Goal: Check status: Check status

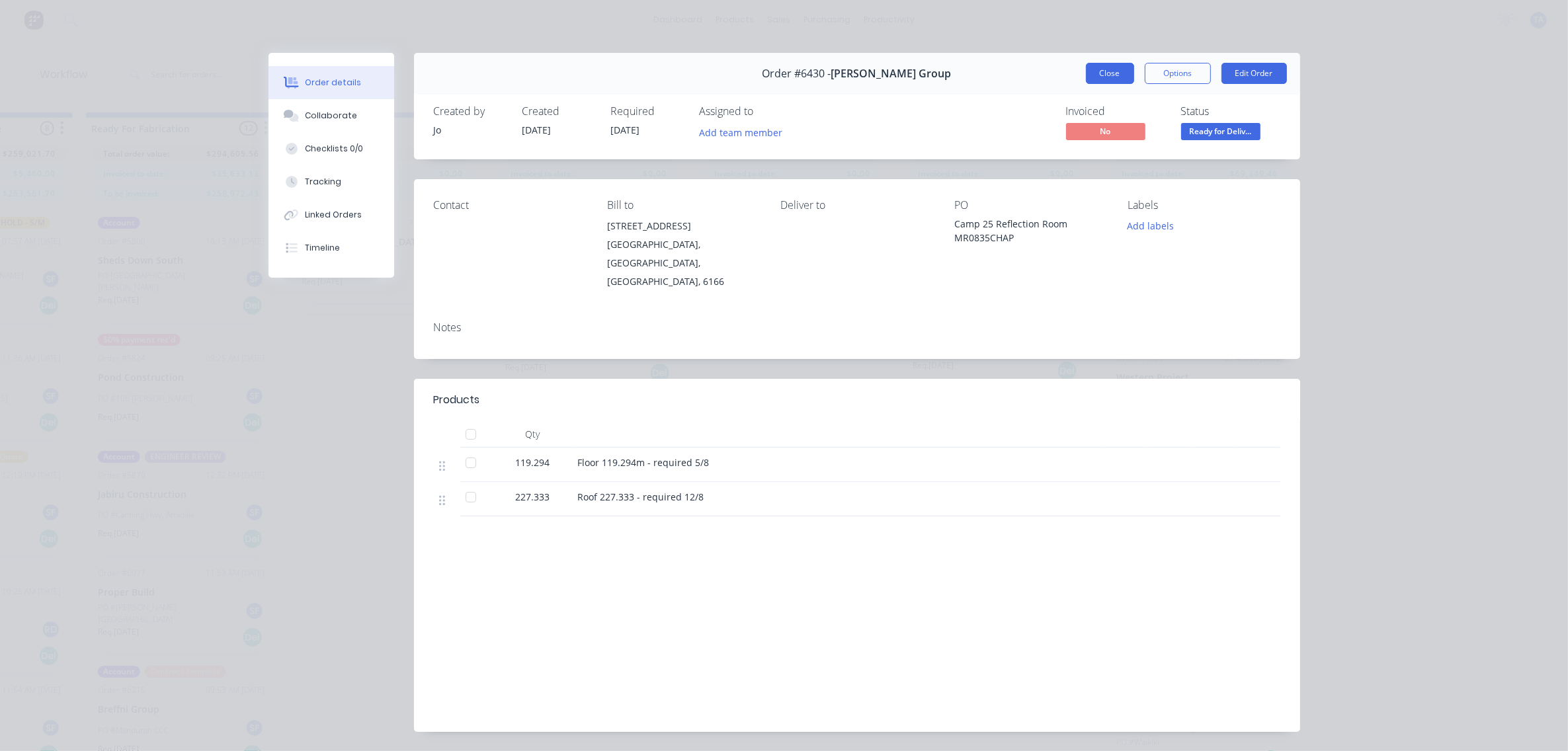
scroll to position [806, 0]
click at [1212, 128] on span "Ready for Deliv..." at bounding box center [1220, 131] width 80 height 16
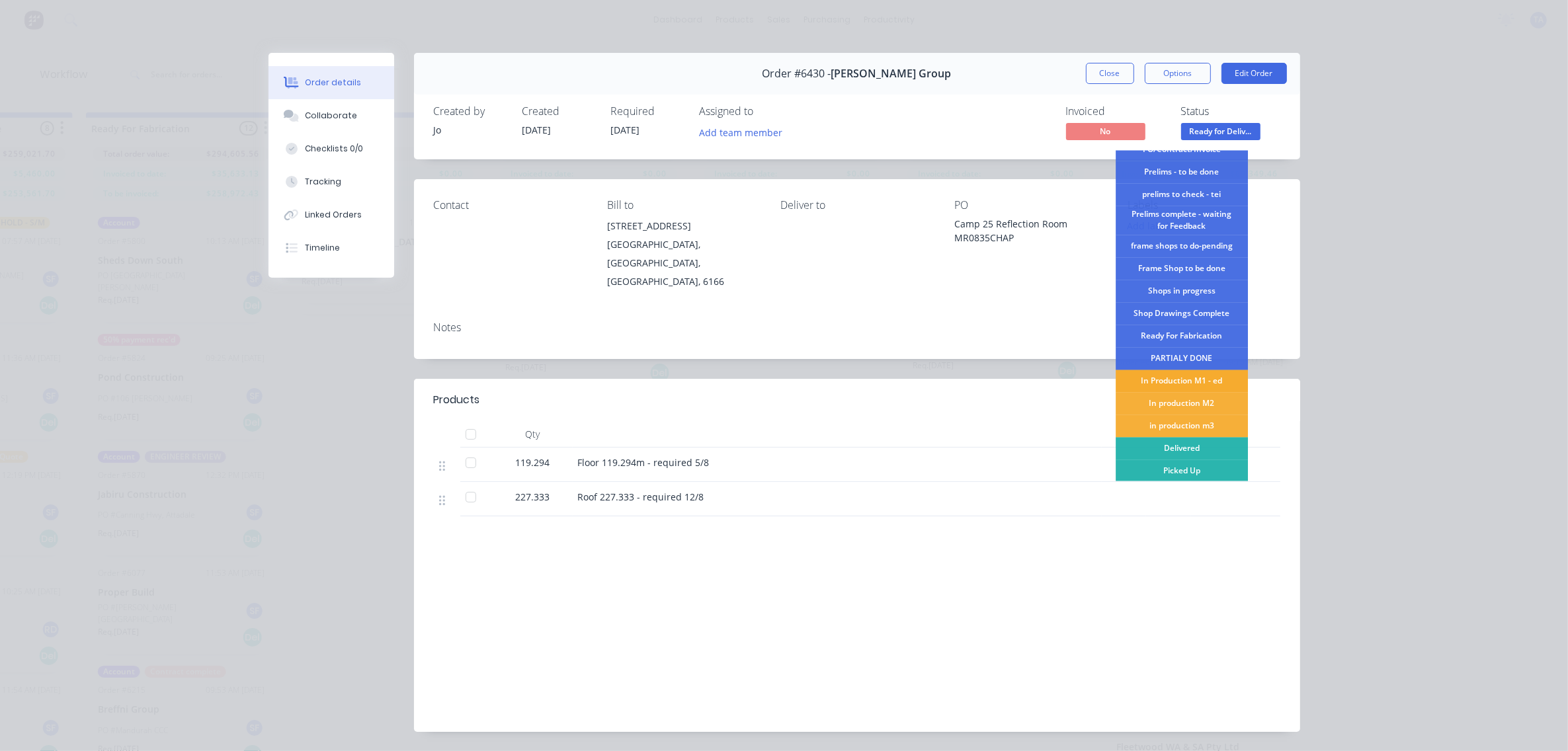
scroll to position [35, 0]
click at [1188, 468] on div "Picked Up" at bounding box center [1182, 470] width 132 height 22
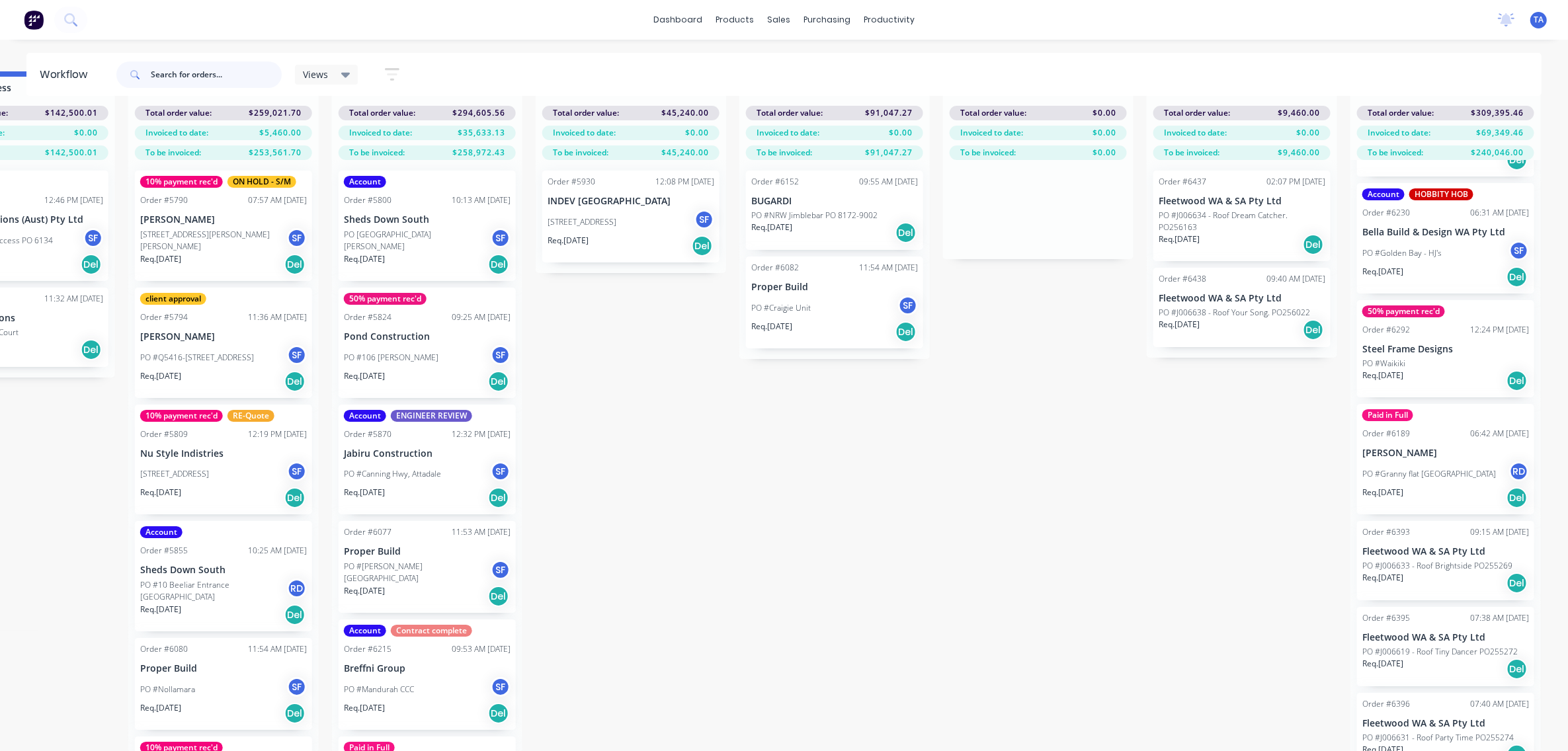
scroll to position [0, 1529]
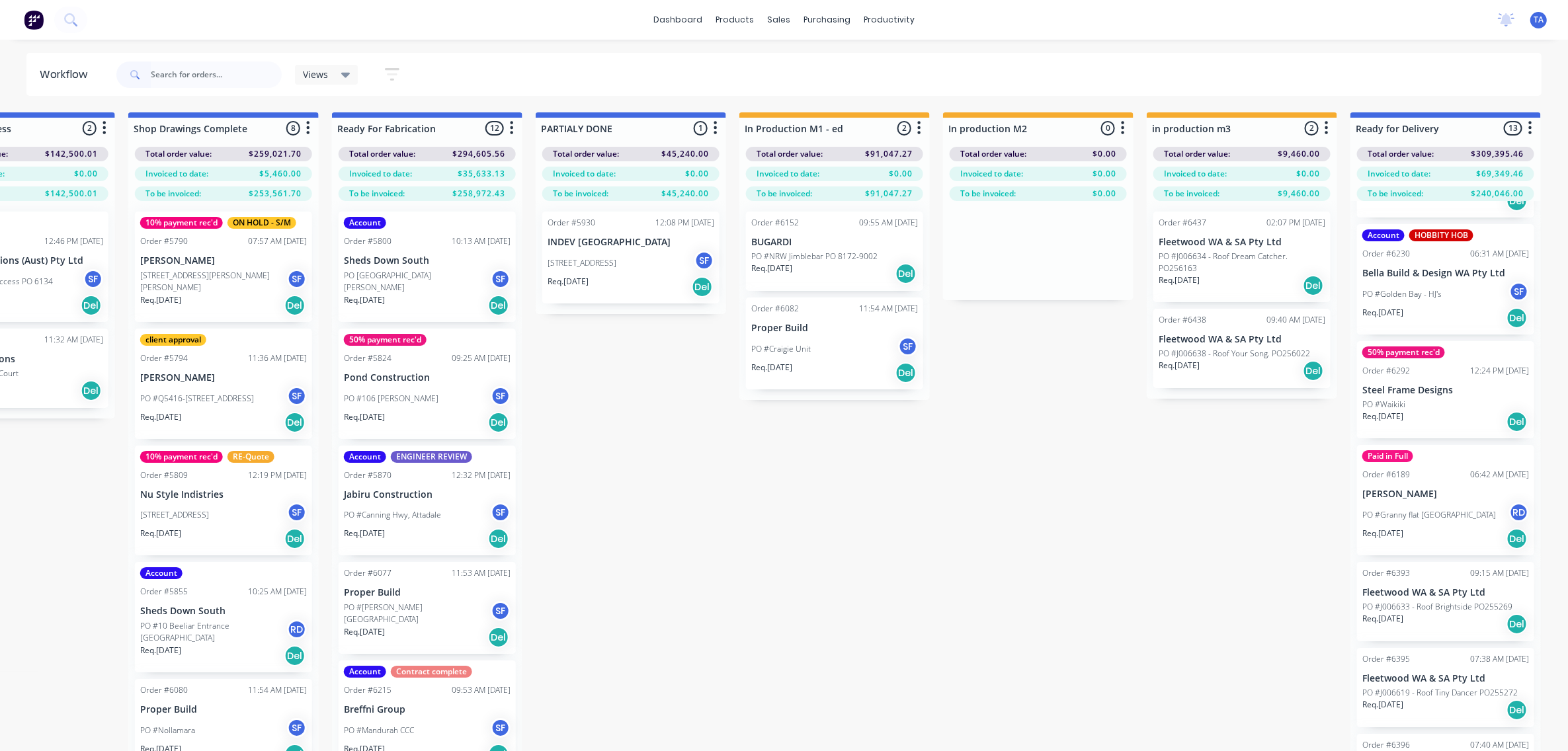
click at [421, 270] on div "PO #Ostler Drive SF" at bounding box center [427, 281] width 166 height 25
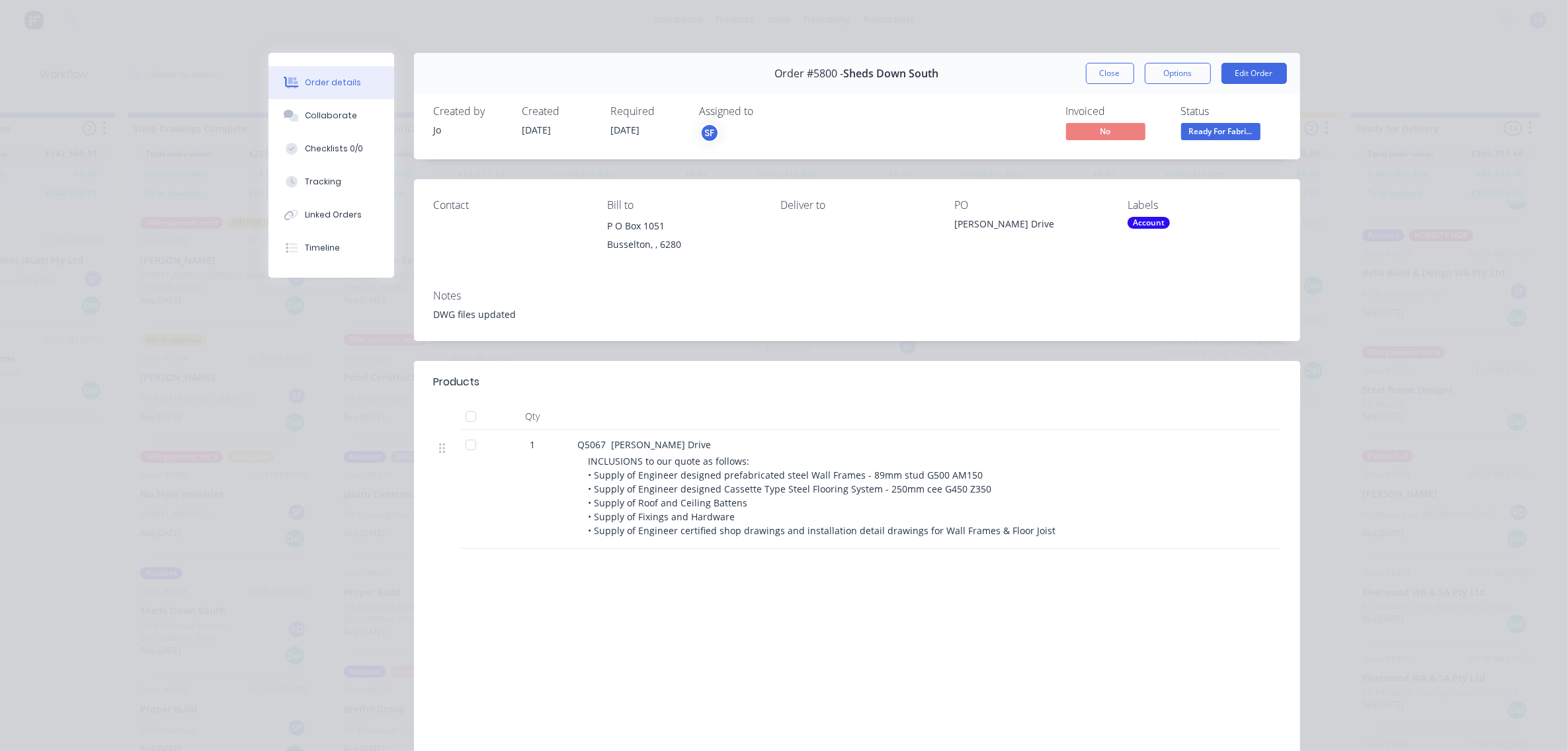
click at [625, 128] on span "[DATE]" at bounding box center [625, 129] width 29 height 13
click at [624, 112] on div "Required" at bounding box center [647, 111] width 73 height 13
click at [629, 126] on span "[DATE]" at bounding box center [625, 129] width 29 height 13
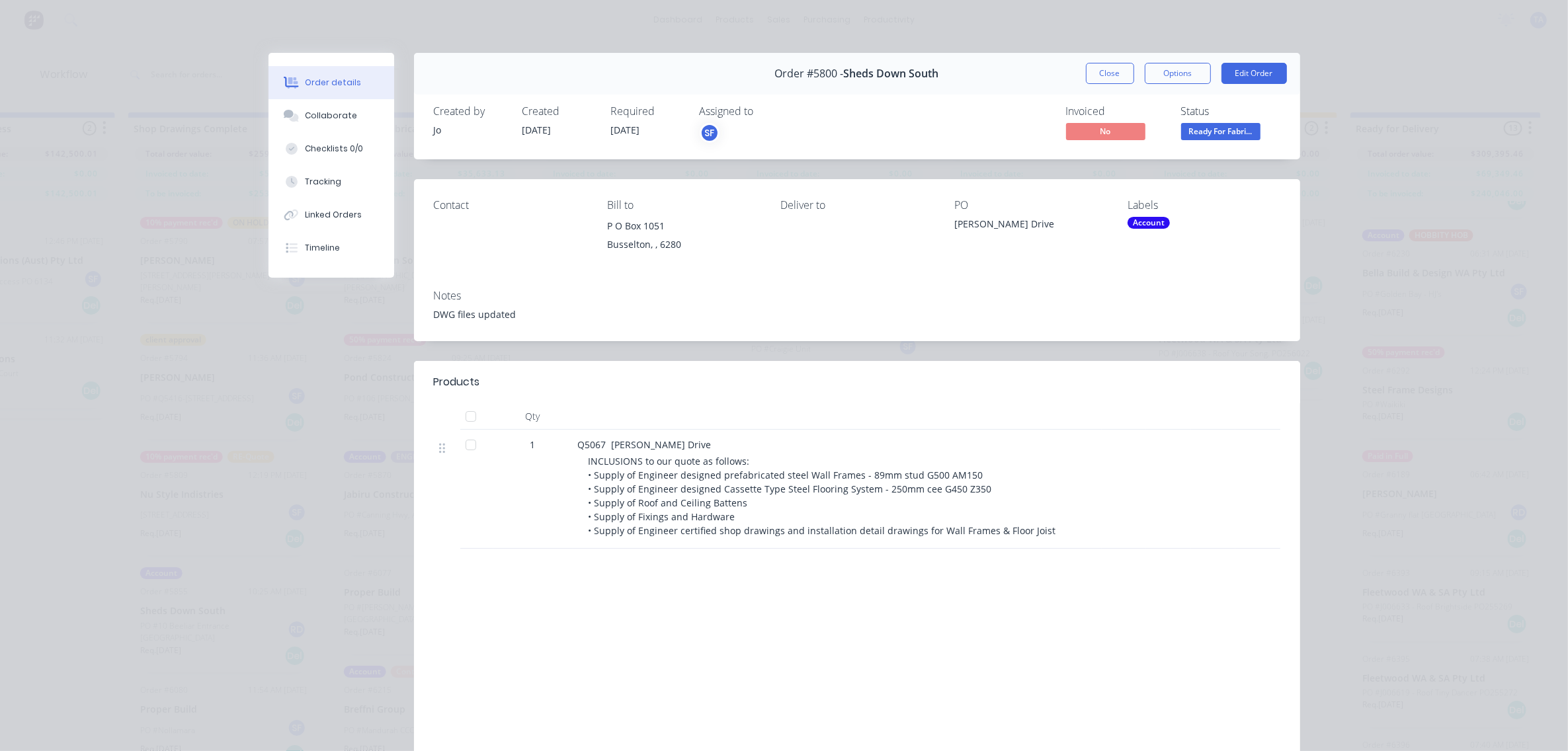
drag, startPoint x: 629, startPoint y: 126, endPoint x: 638, endPoint y: 120, distance: 10.8
click at [638, 120] on div "Required 20/08/25" at bounding box center [647, 124] width 73 height 39
click at [636, 126] on span "[DATE]" at bounding box center [625, 129] width 29 height 13
click at [619, 130] on span "[DATE]" at bounding box center [625, 129] width 29 height 13
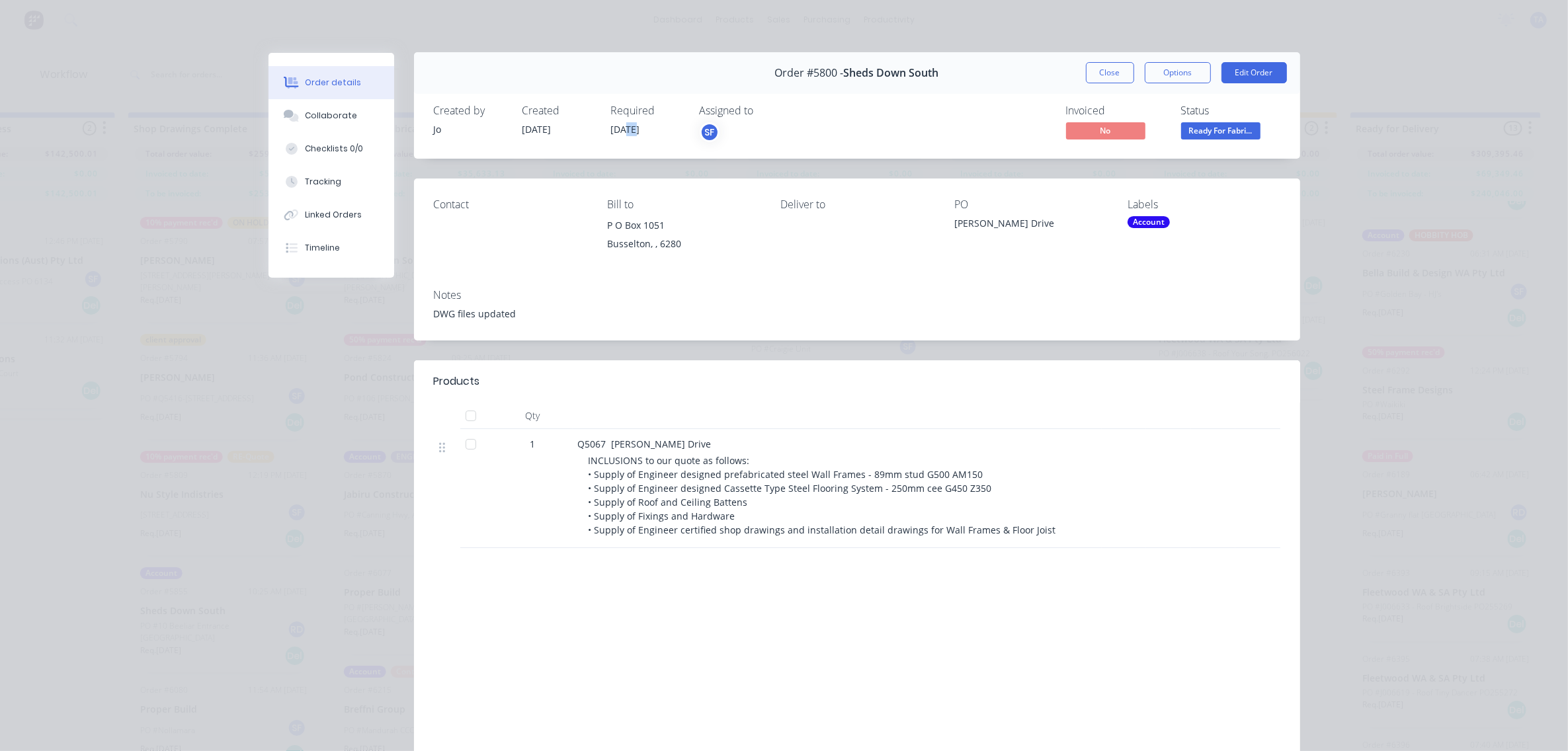
scroll to position [0, 0]
click at [569, 139] on div "Created 21/11/24" at bounding box center [559, 124] width 73 height 39
click at [1098, 70] on button "Close" at bounding box center [1110, 73] width 48 height 21
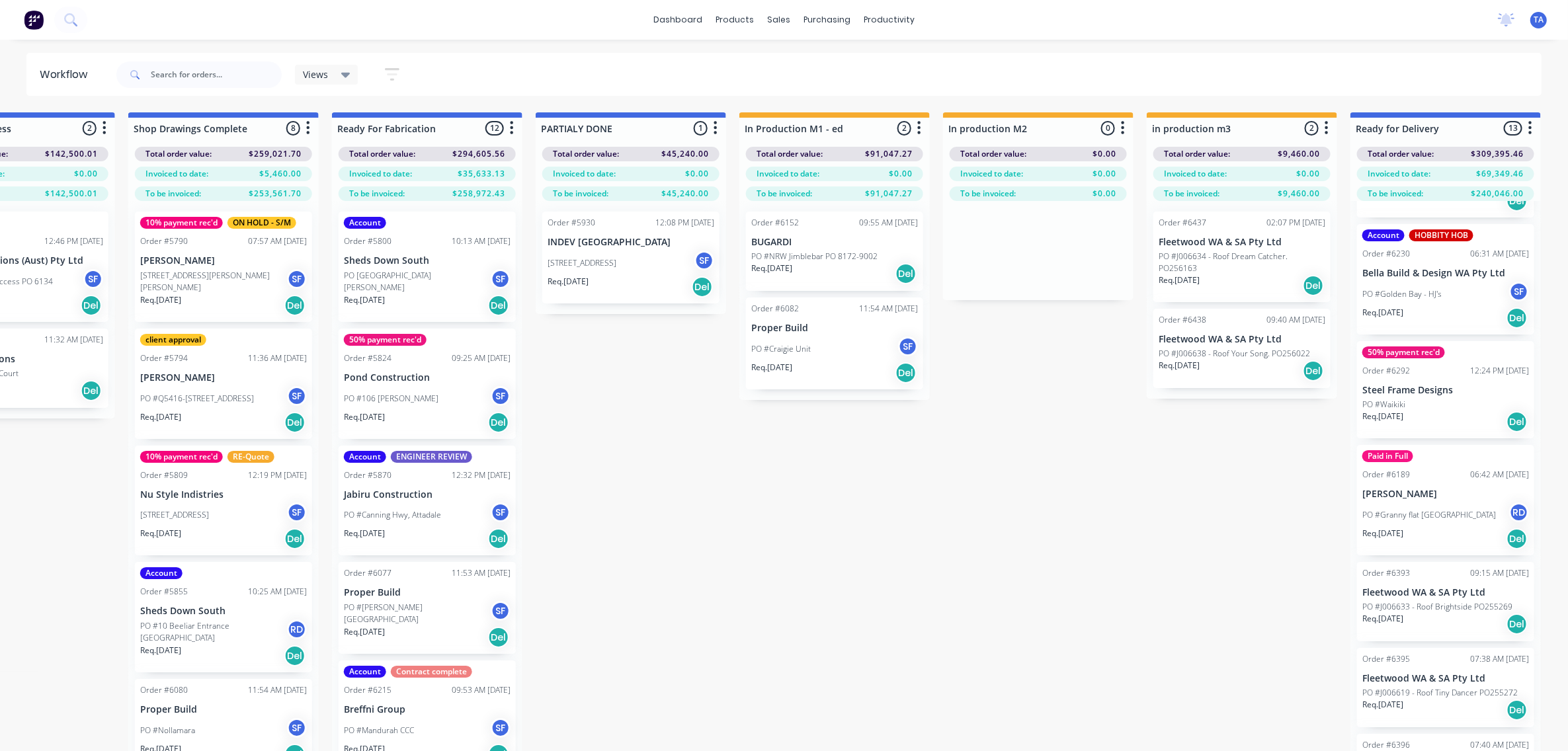
click at [377, 294] on p "Req. 21/11/24" at bounding box center [364, 300] width 41 height 12
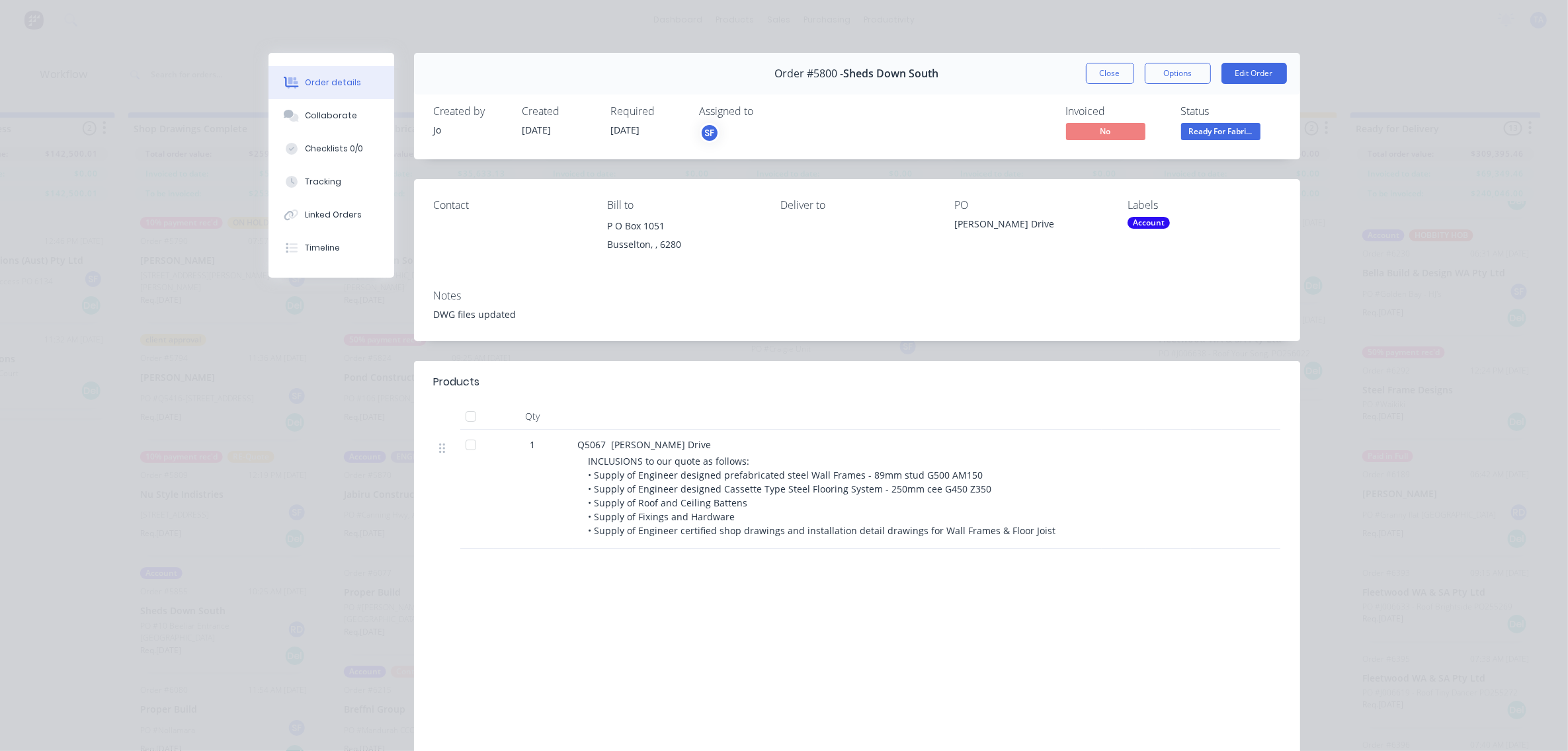
click at [539, 131] on span "[DATE]" at bounding box center [537, 129] width 29 height 13
click at [546, 132] on span "[DATE]" at bounding box center [537, 129] width 29 height 13
click at [624, 131] on span "[DATE]" at bounding box center [625, 129] width 29 height 13
click at [1075, 69] on div "Order #5800 - Sheds Down South Close Options Edit Order" at bounding box center [857, 74] width 886 height 42
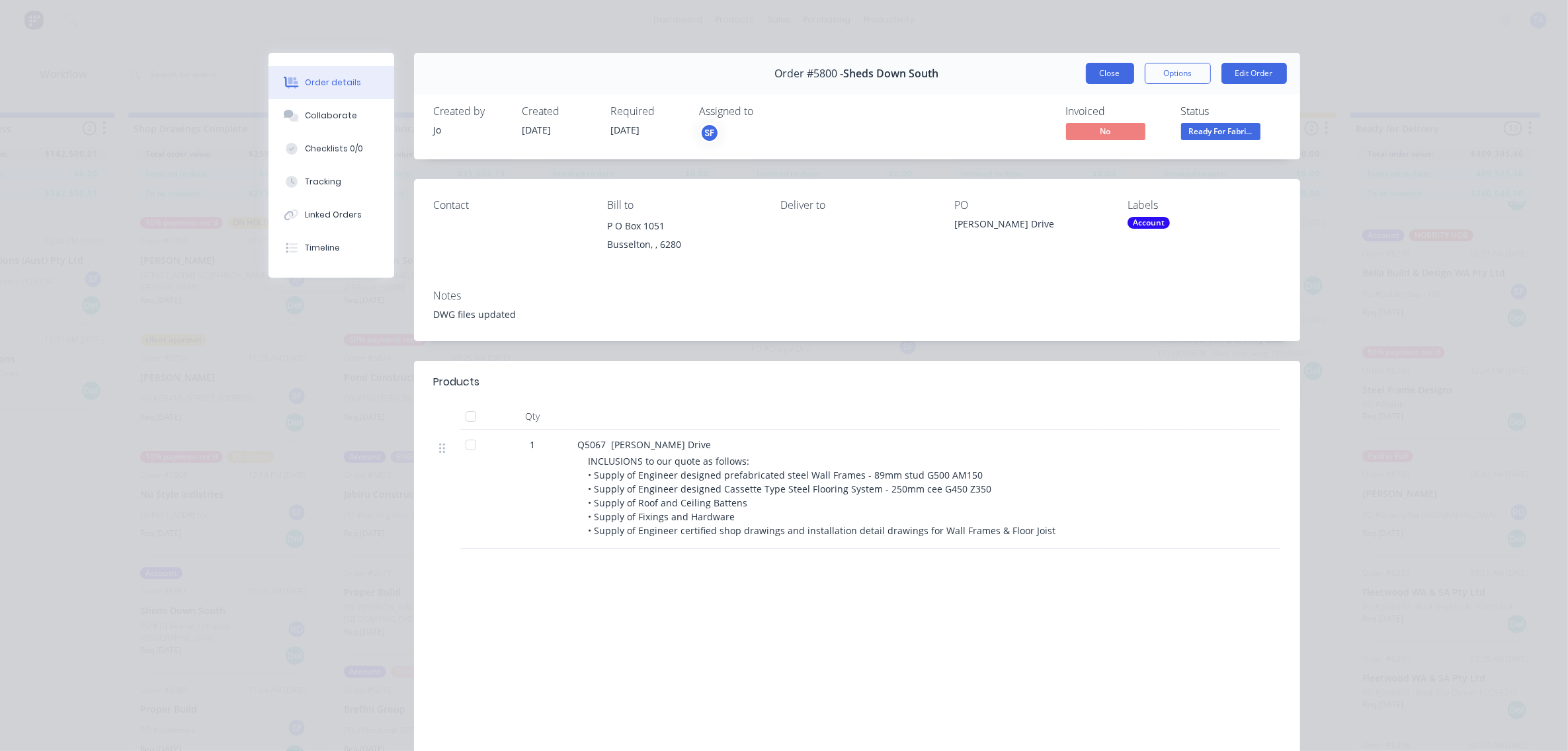
click at [1086, 69] on button "Close" at bounding box center [1110, 73] width 48 height 21
